Goal: Task Accomplishment & Management: Manage account settings

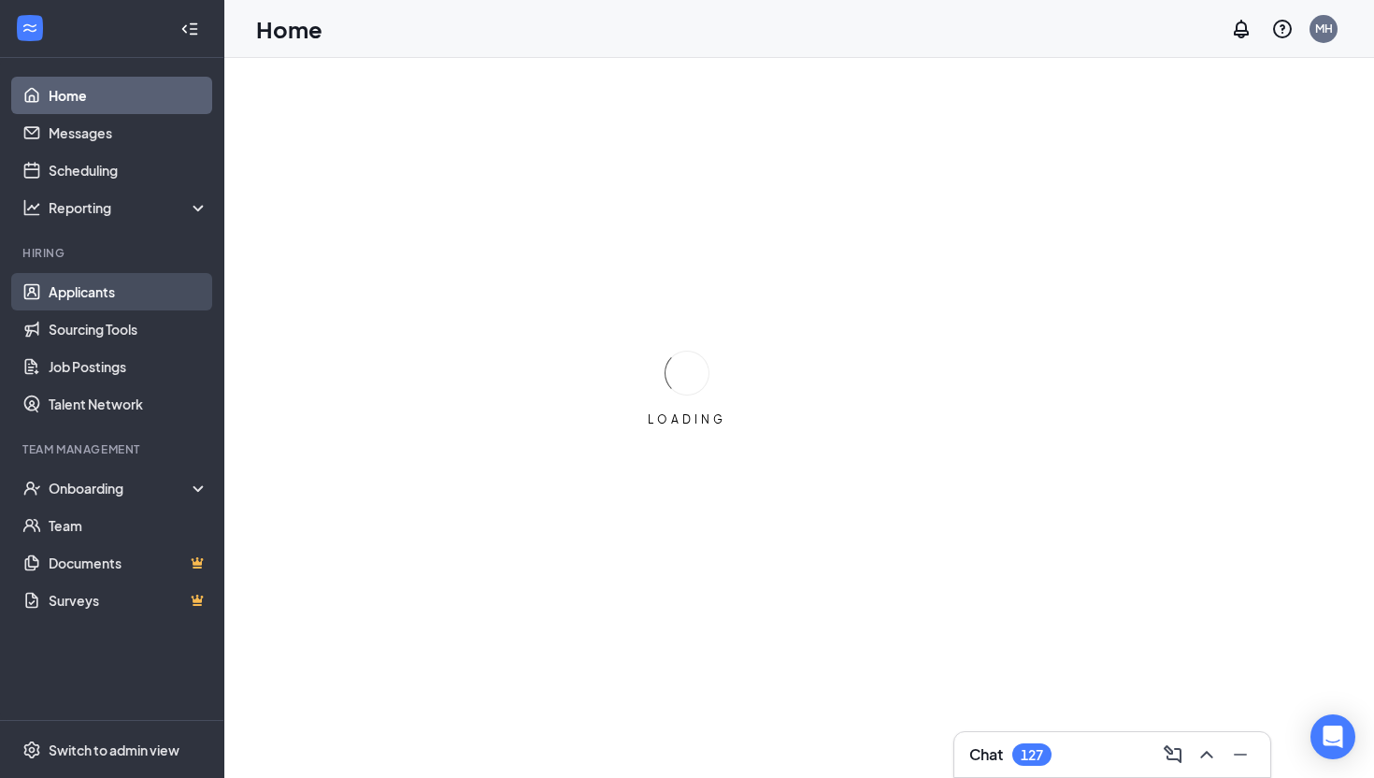
click at [107, 293] on link "Applicants" at bounding box center [129, 291] width 160 height 37
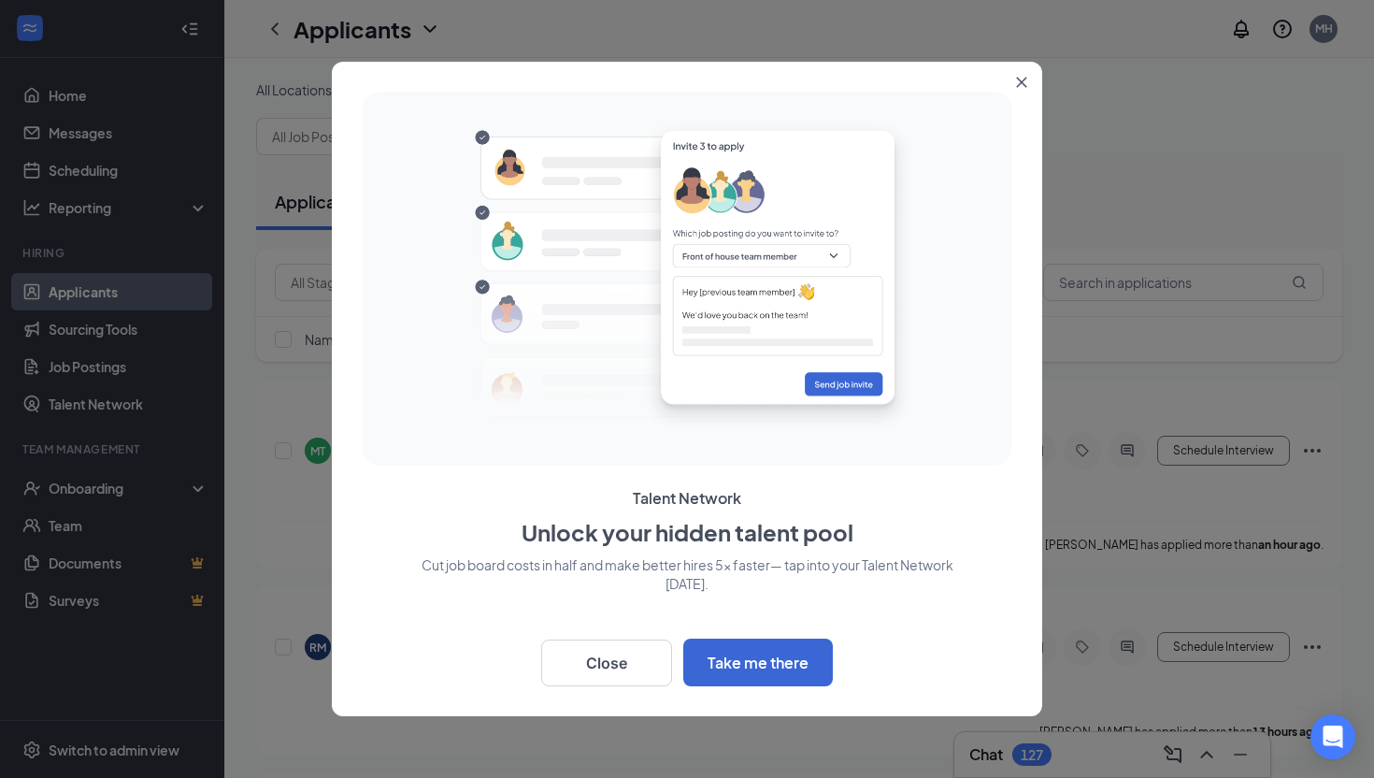
click at [1021, 81] on icon "Close" at bounding box center [1022, 83] width 10 height 10
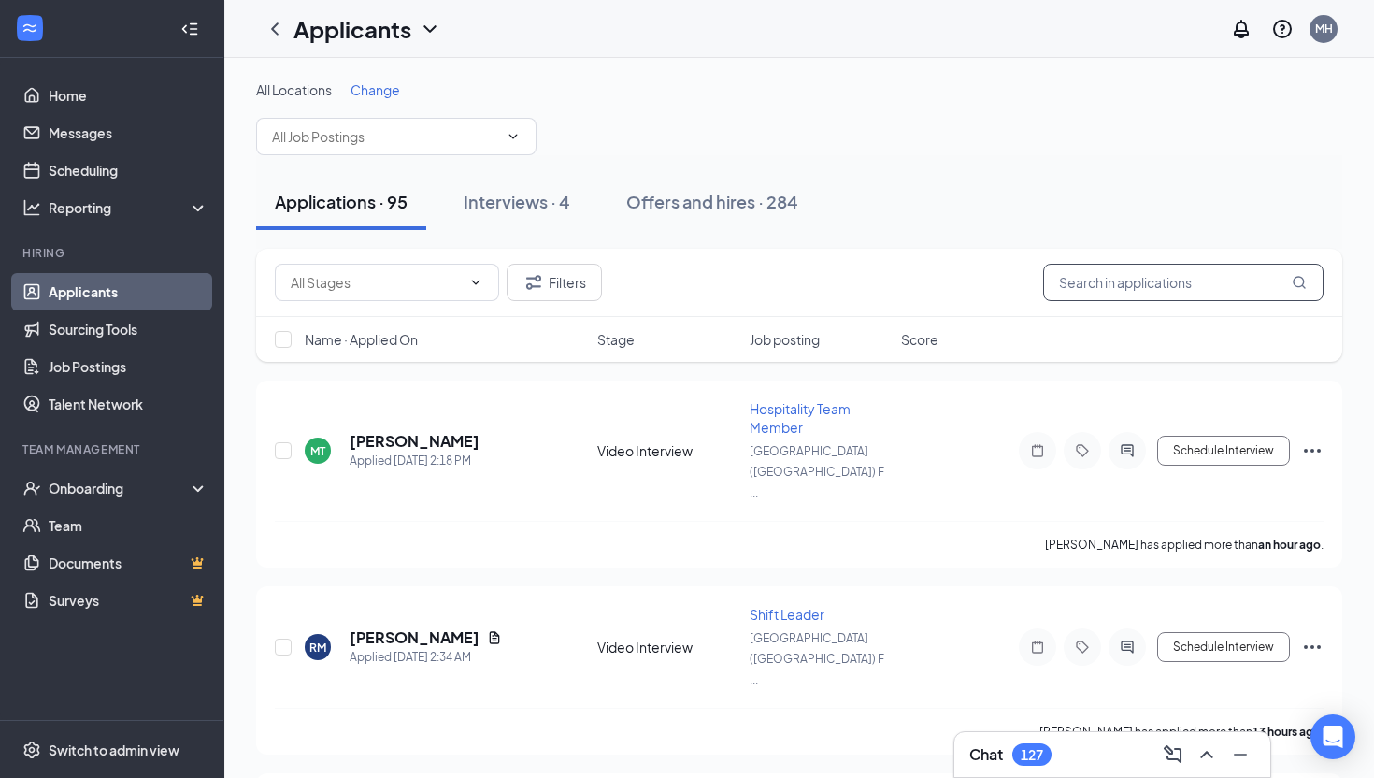
click at [1103, 285] on input "text" at bounding box center [1183, 282] width 280 height 37
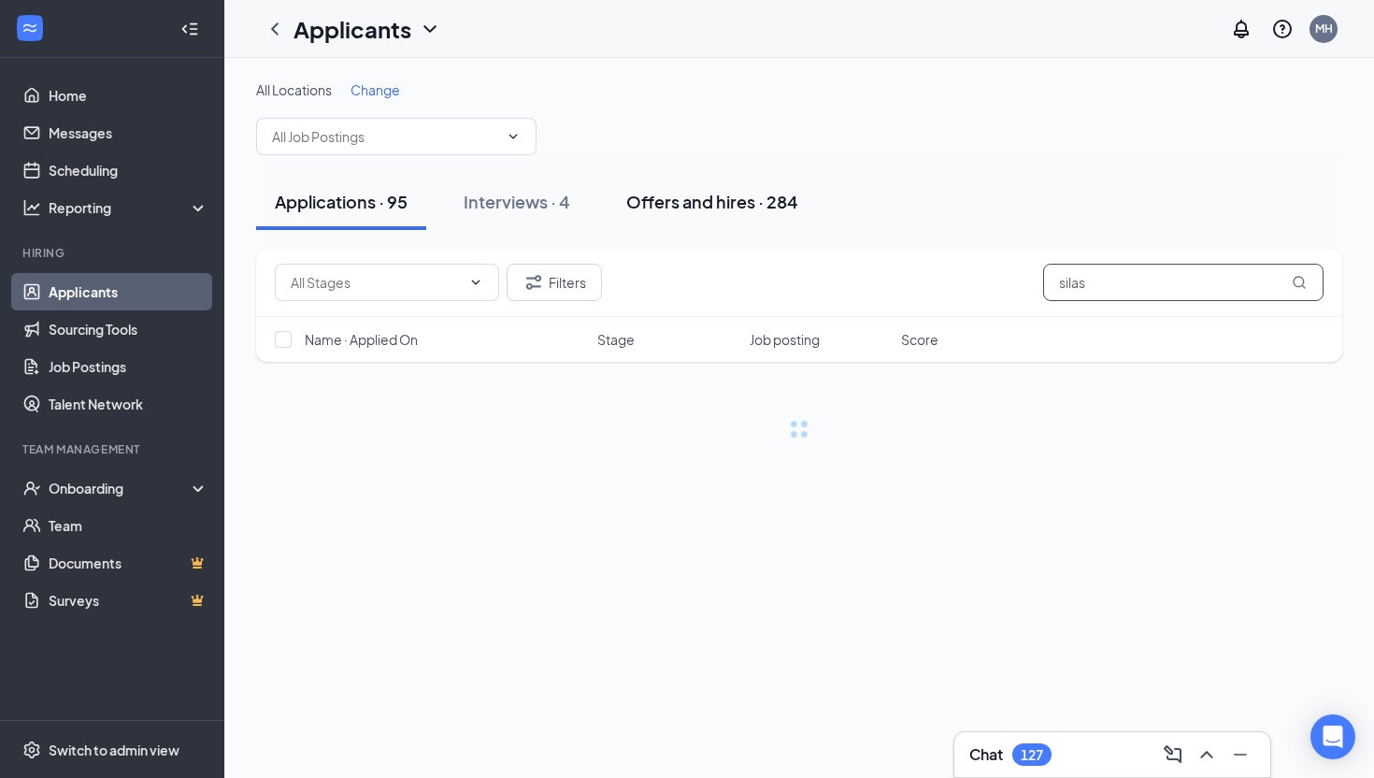
type input "silas"
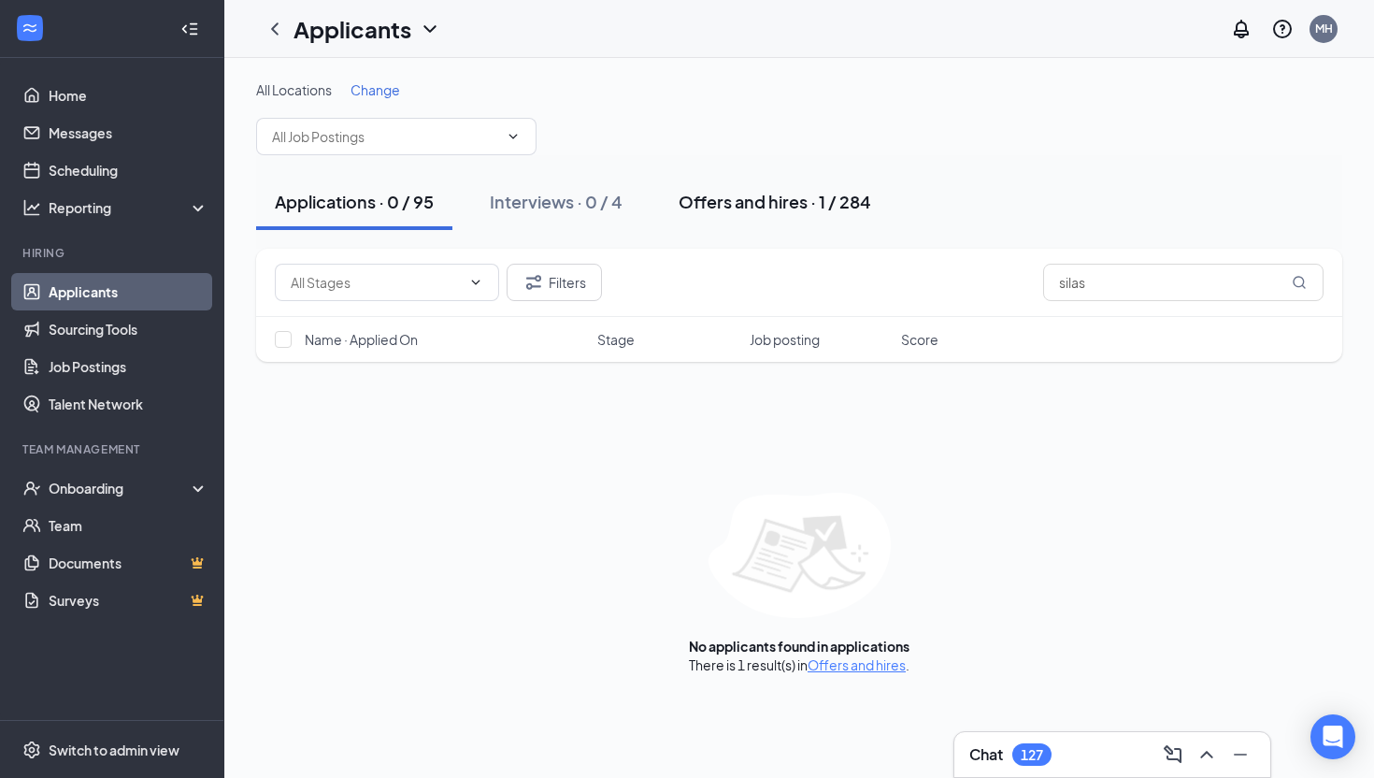
click at [749, 194] on div "Offers and hires · 1 / 284" at bounding box center [774, 201] width 193 height 23
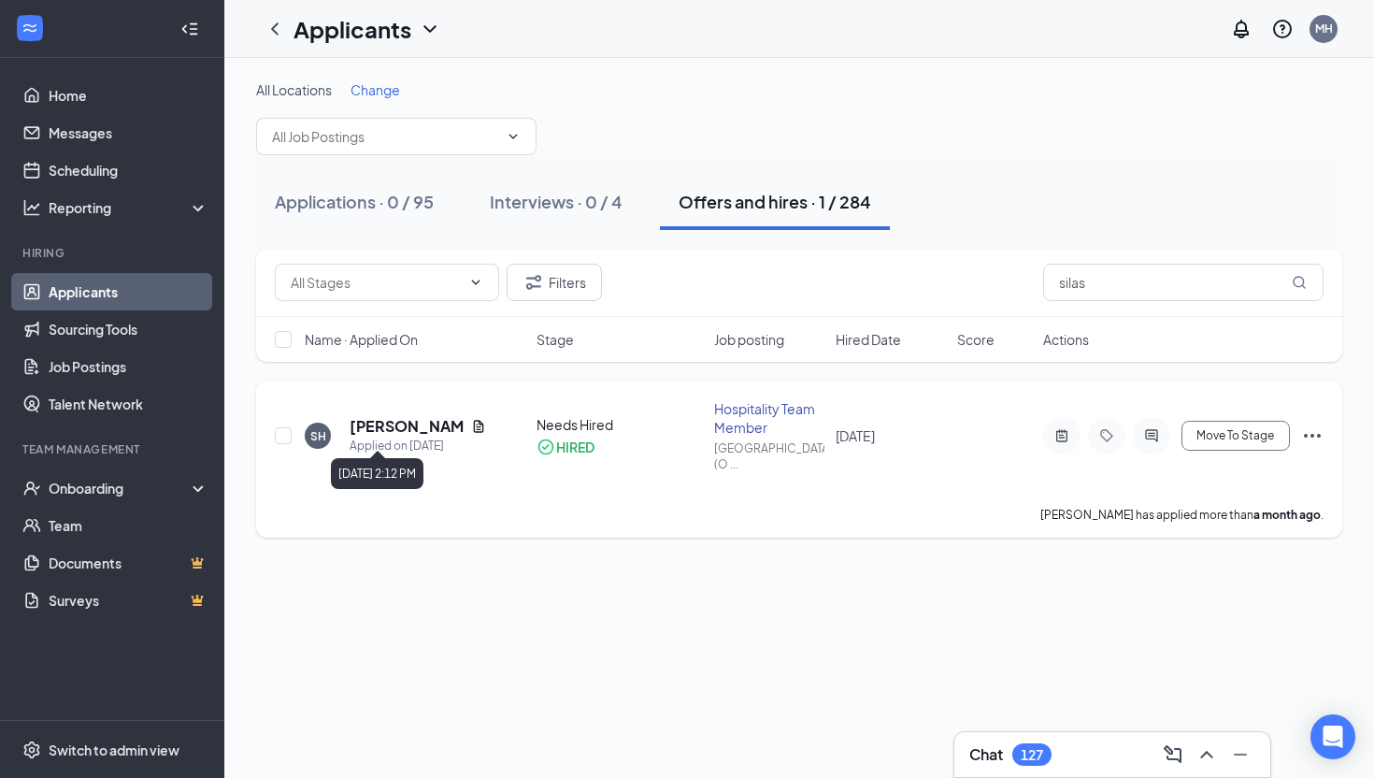
click at [370, 427] on h5 "[PERSON_NAME]" at bounding box center [407, 426] width 114 height 21
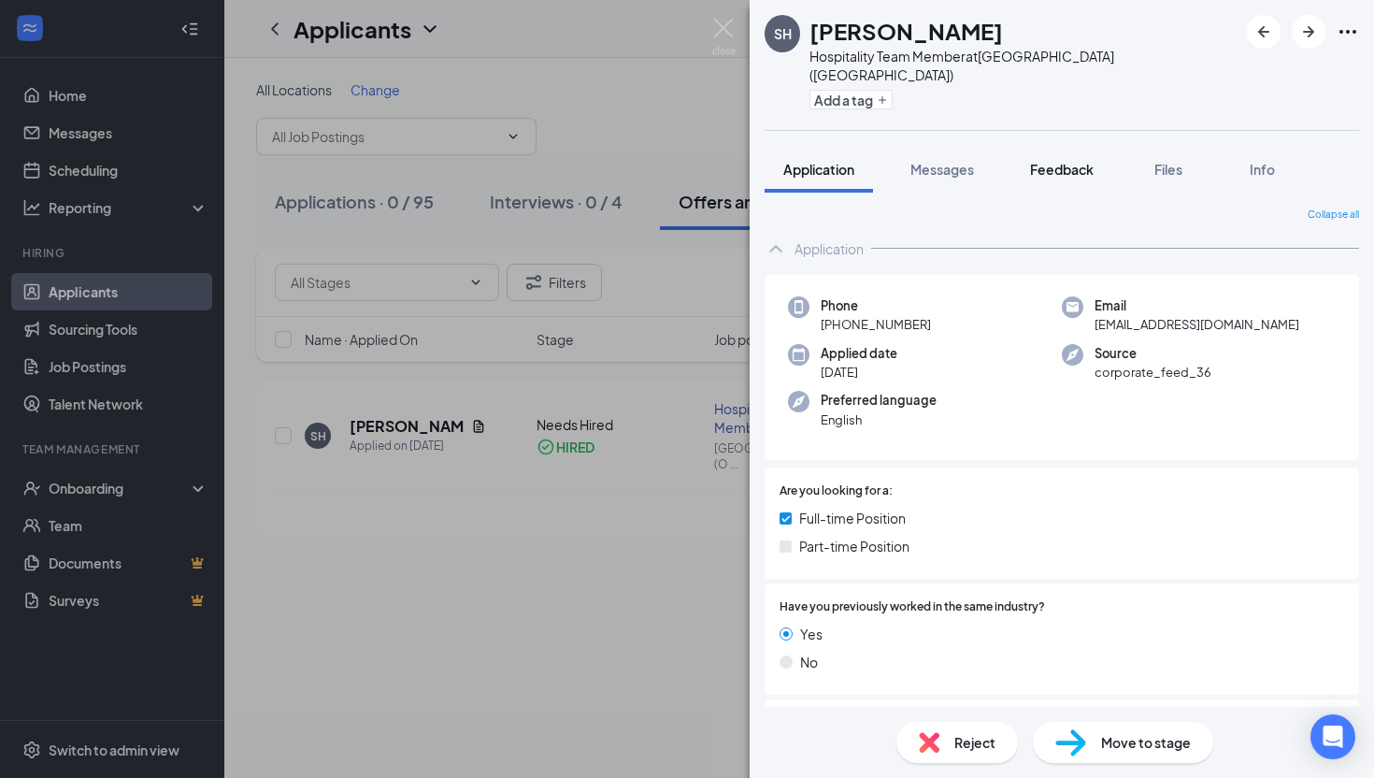
click at [1049, 161] on span "Feedback" at bounding box center [1062, 169] width 64 height 17
